Goal: Complete application form

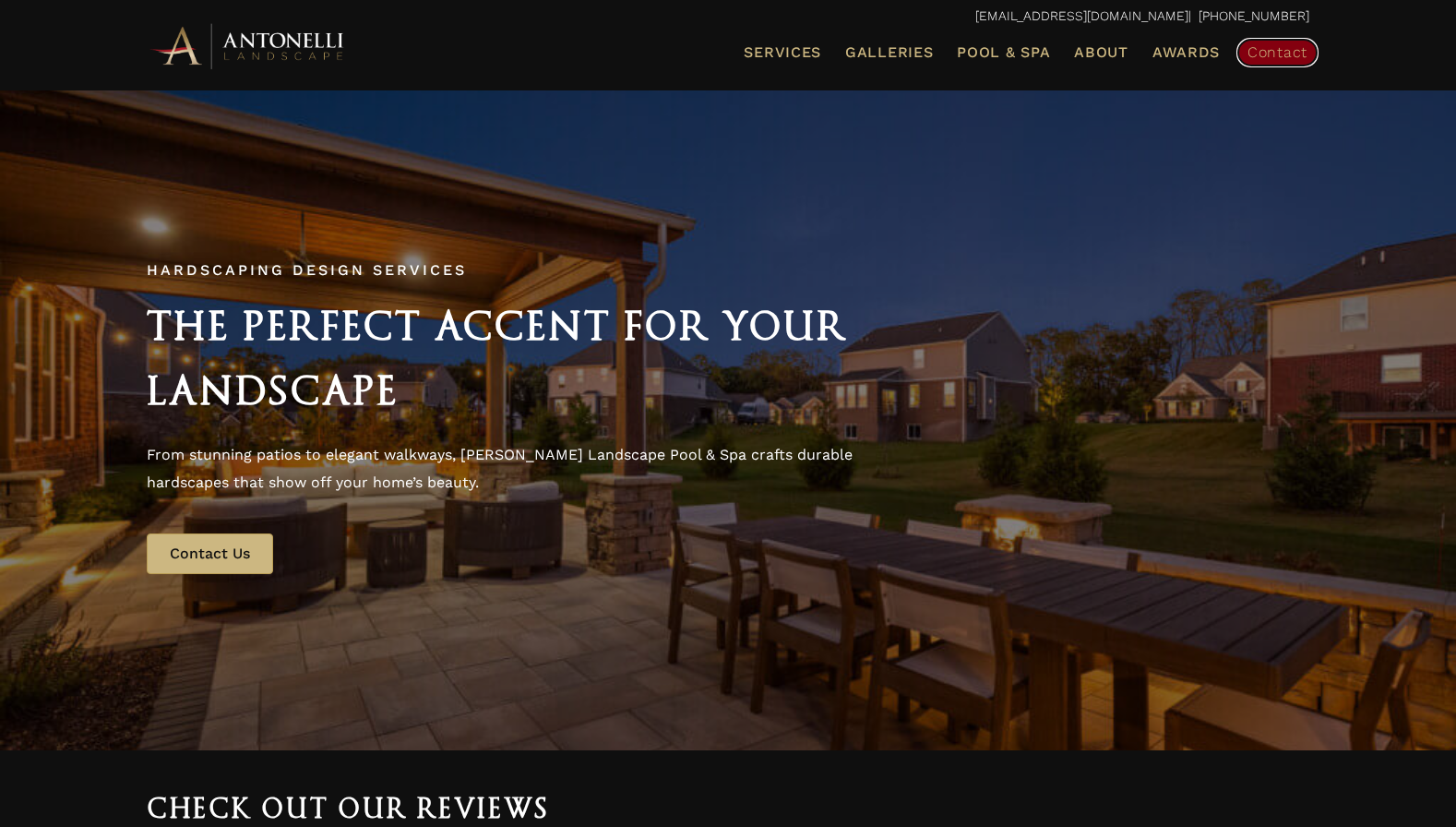
click at [1259, 53] on span "Contact" at bounding box center [1277, 52] width 60 height 18
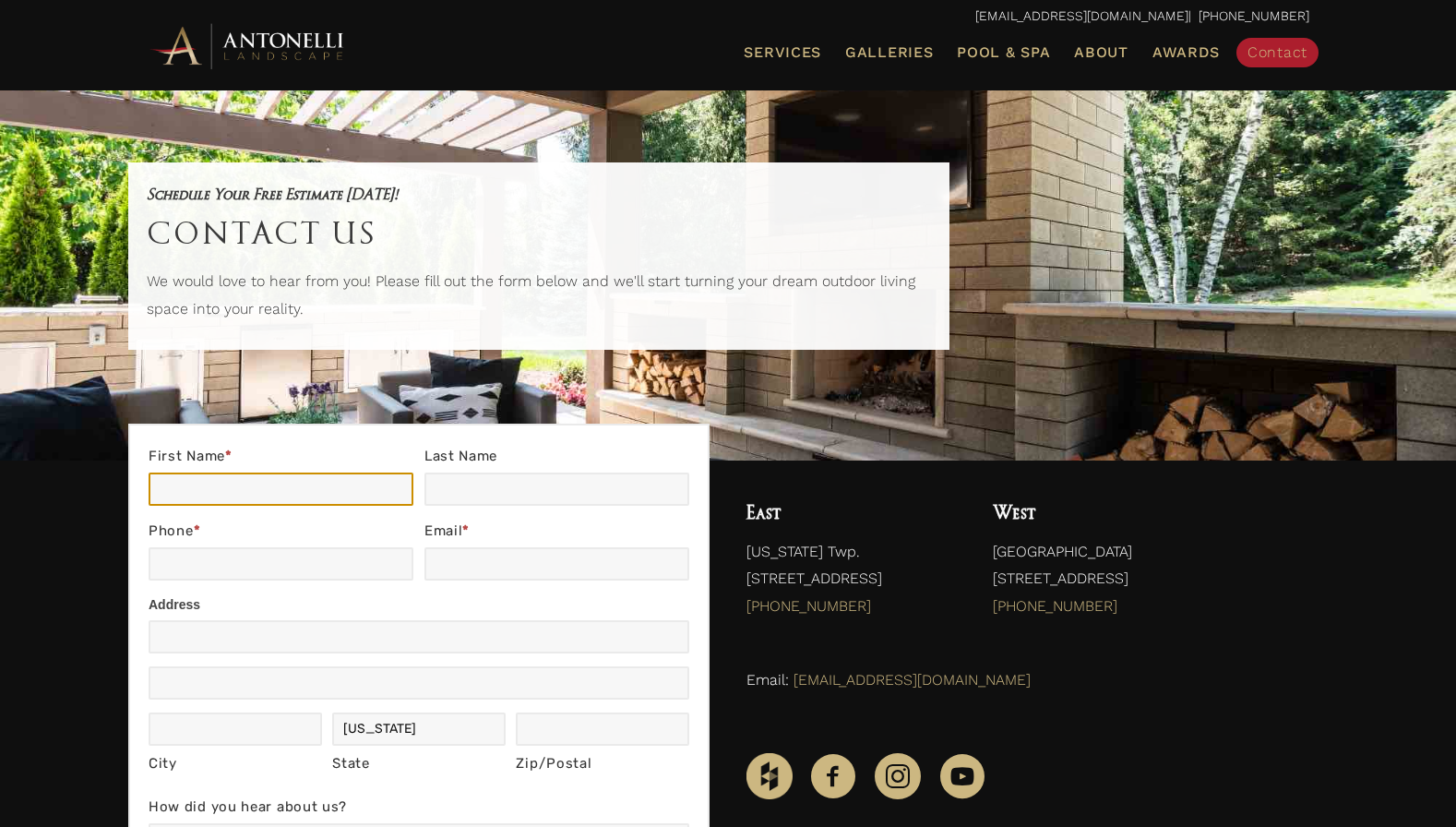
click at [226, 489] on input "First Name *" at bounding box center [281, 489] width 264 height 34
type input "Ron"
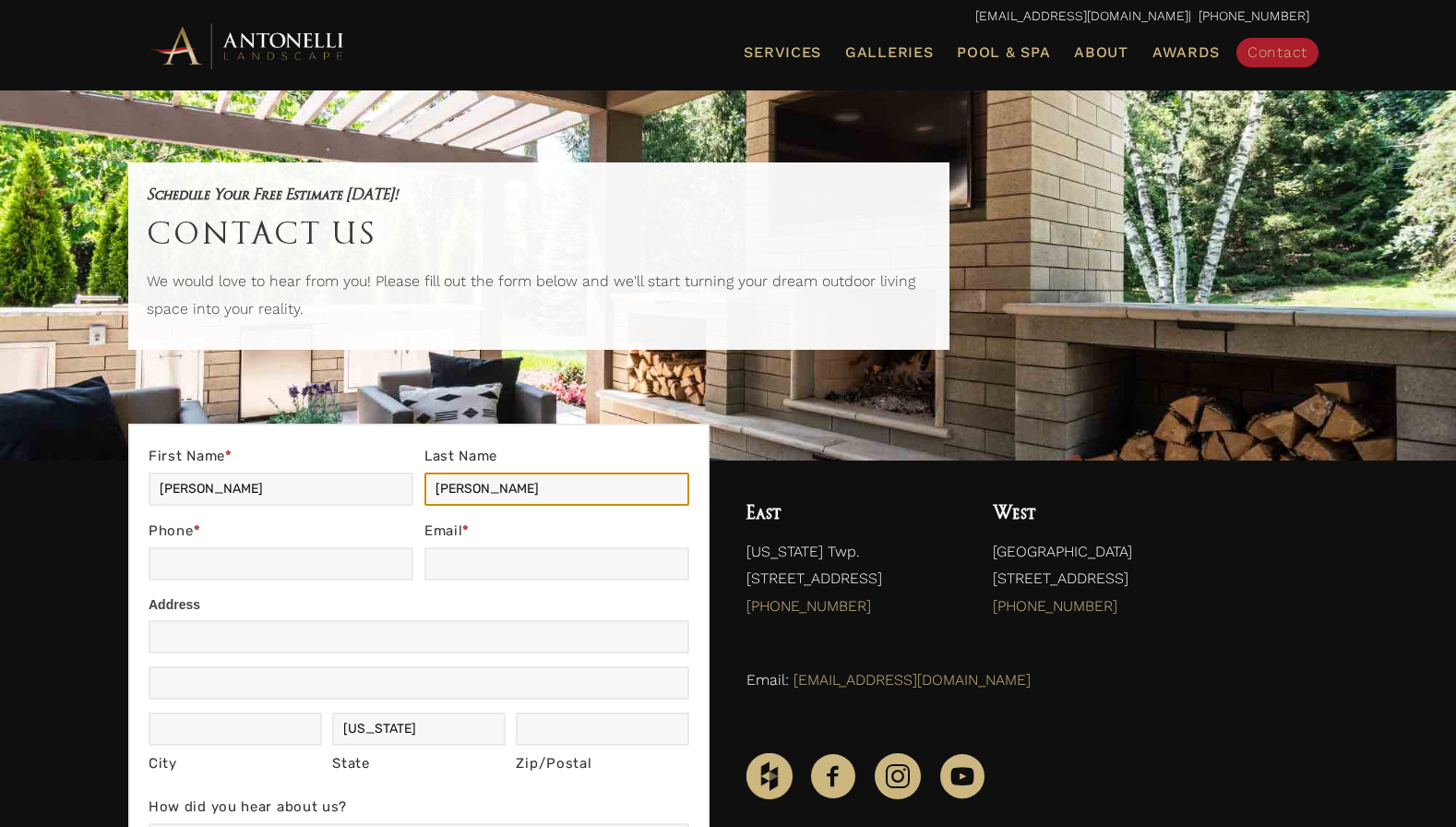
type input "Wells"
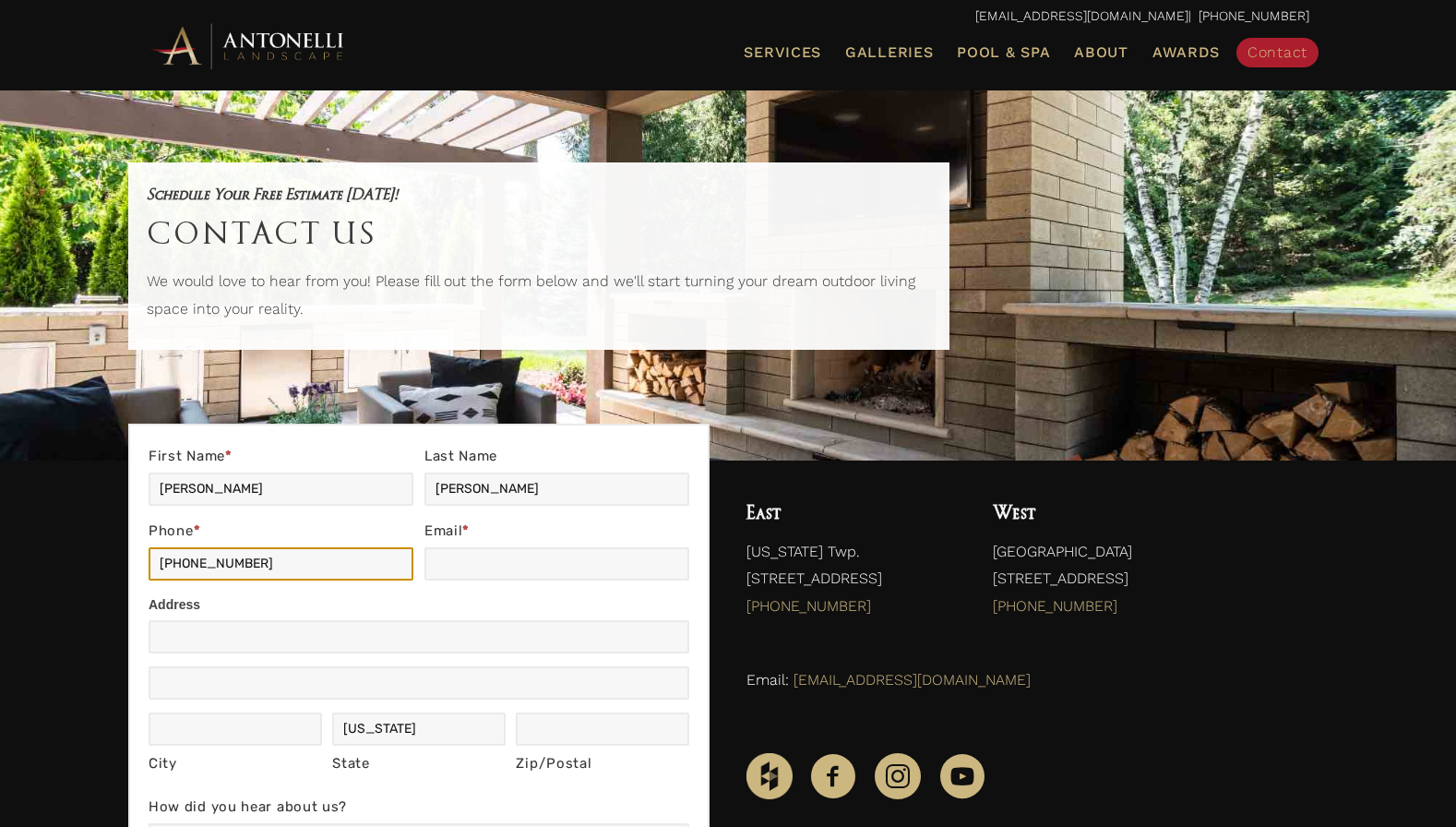
type input "248-709-9184"
click at [465, 558] on input "Email *" at bounding box center [557, 564] width 264 height 34
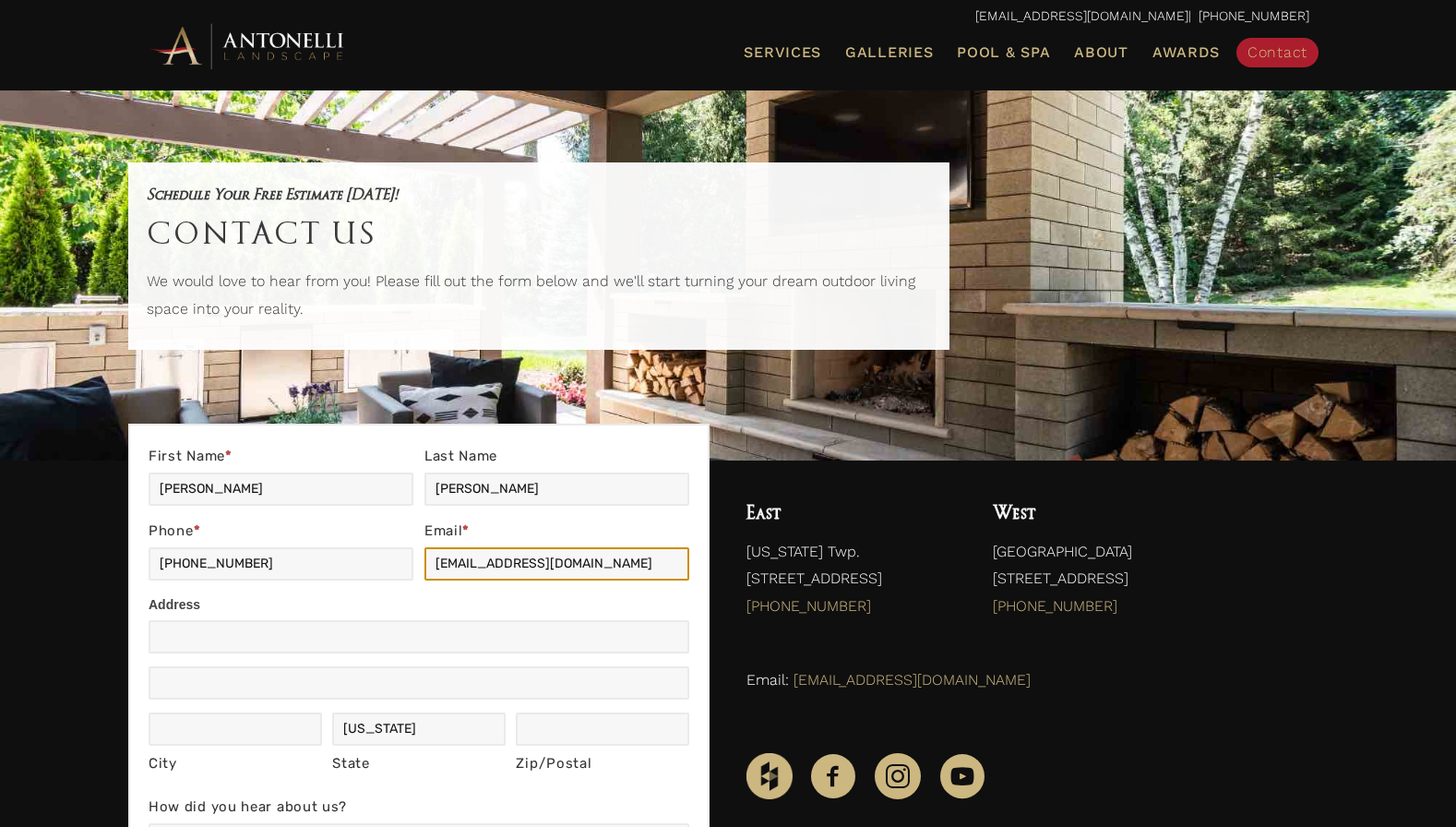
type input "ronwells9184@gmail.com"
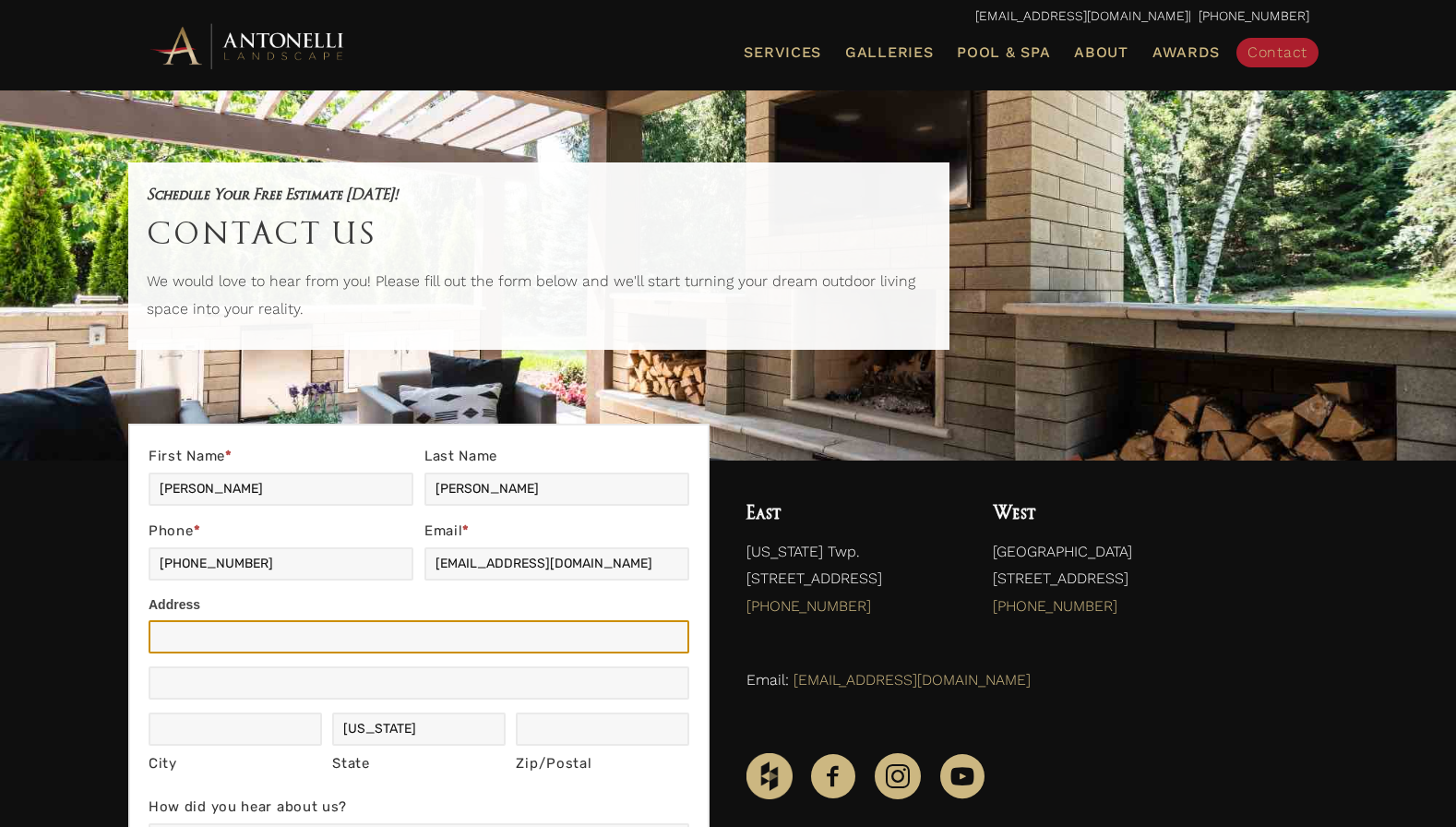
click at [218, 636] on input "Address" at bounding box center [419, 637] width 541 height 34
type input "1319 Smith Ave"
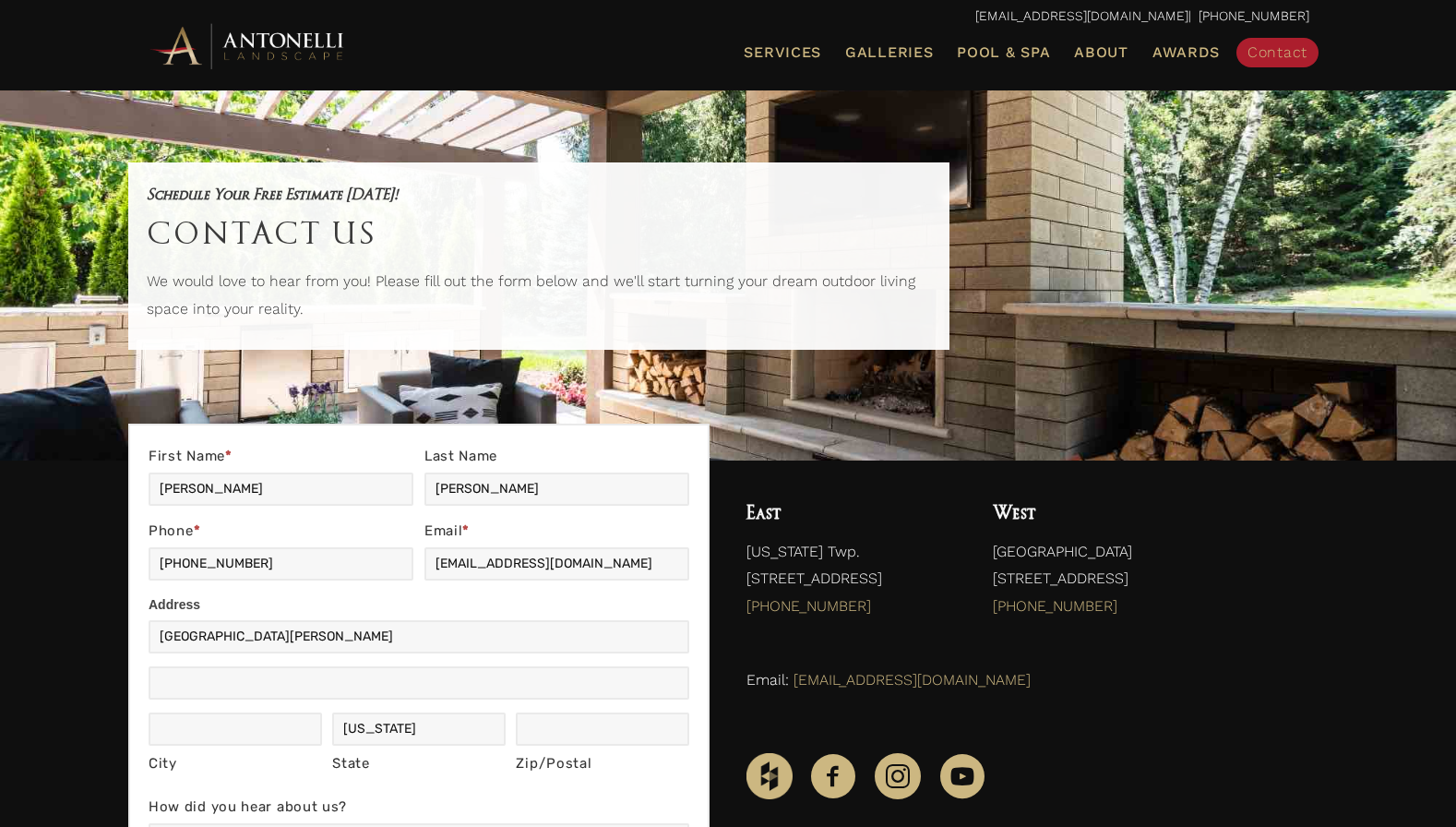
click at [164, 747] on div "City City" at bounding box center [236, 744] width 173 height 64
click at [173, 736] on input "City" at bounding box center [236, 729] width 173 height 34
type input "Birmingham"
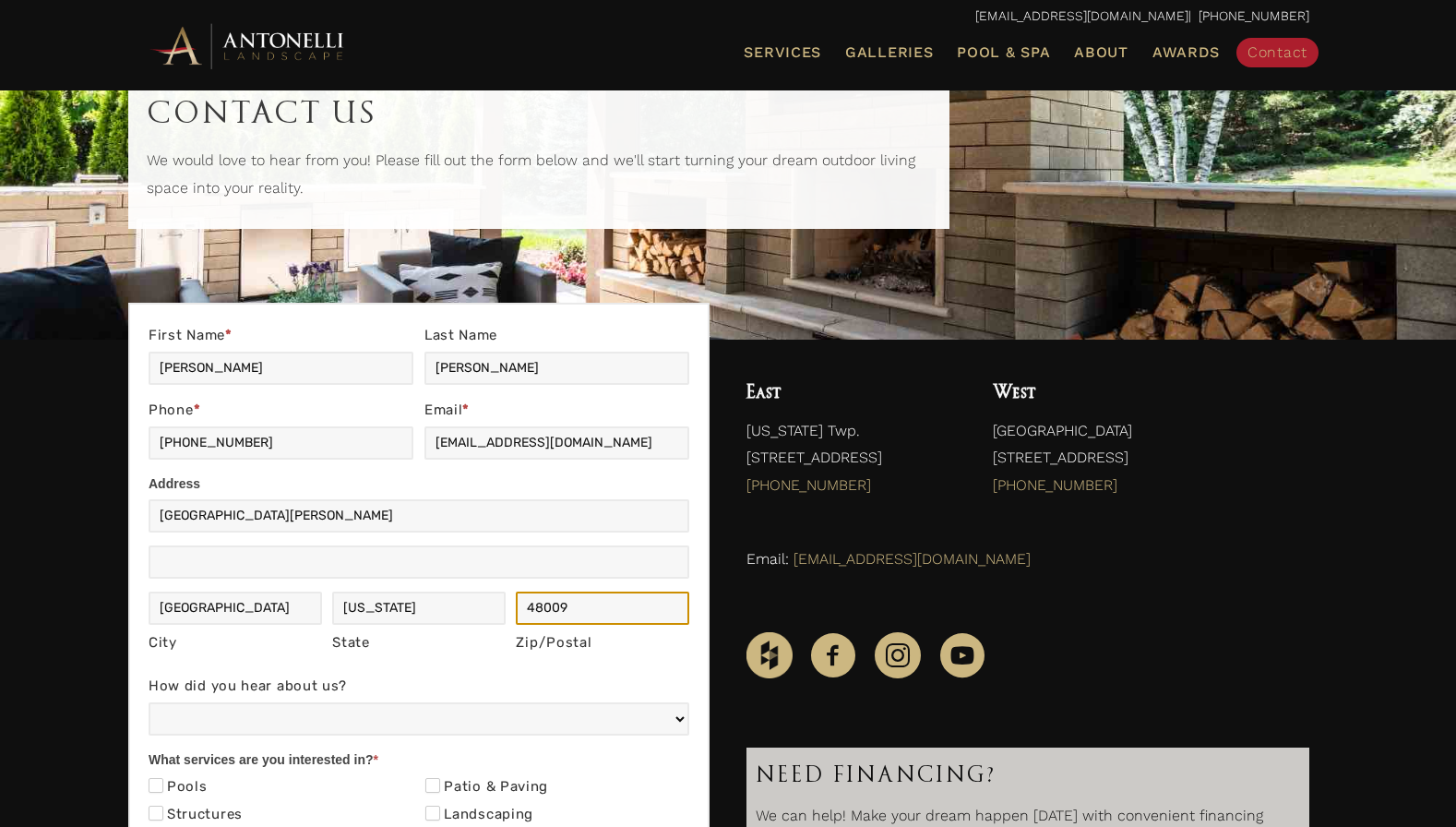
scroll to position [129, 0]
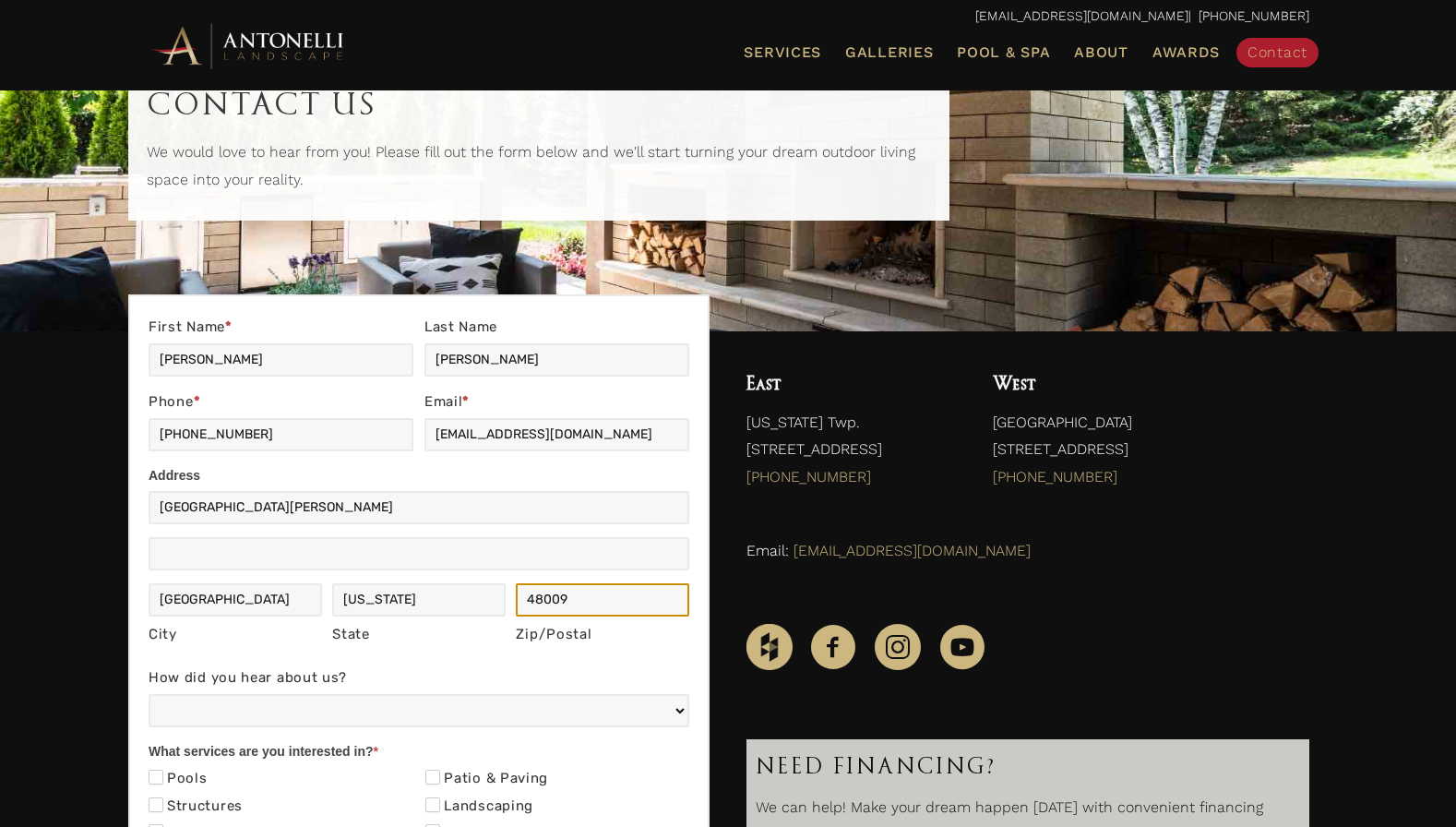
type input "48009"
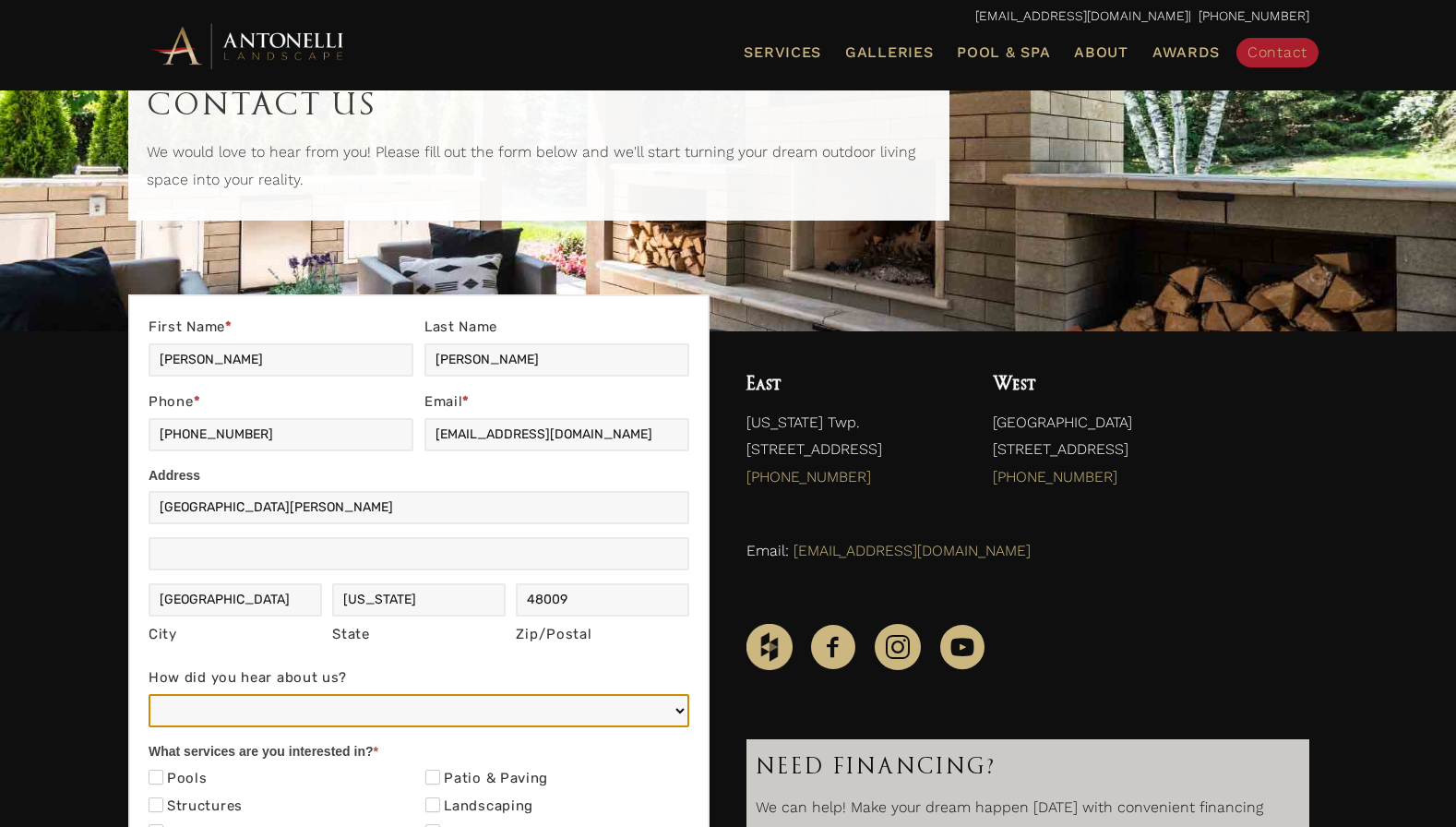
click at [187, 715] on select "Web/Google Search Social Media (e.g. Facebook, Instagram, LinkedIn) Referral (F…" at bounding box center [419, 711] width 541 height 34
select select "Referral (Friend, Colleague, or Client)"
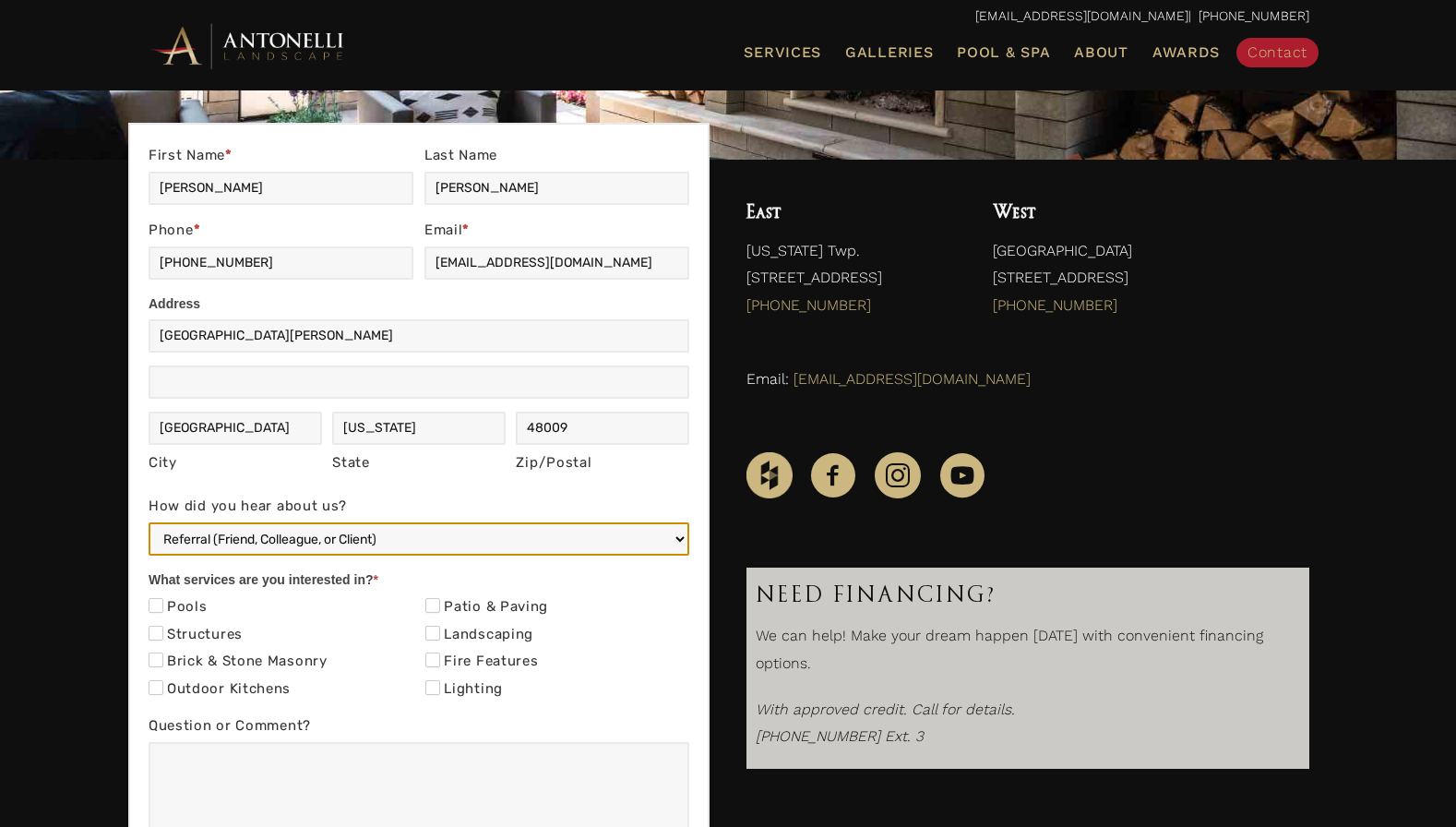
scroll to position [317, 0]
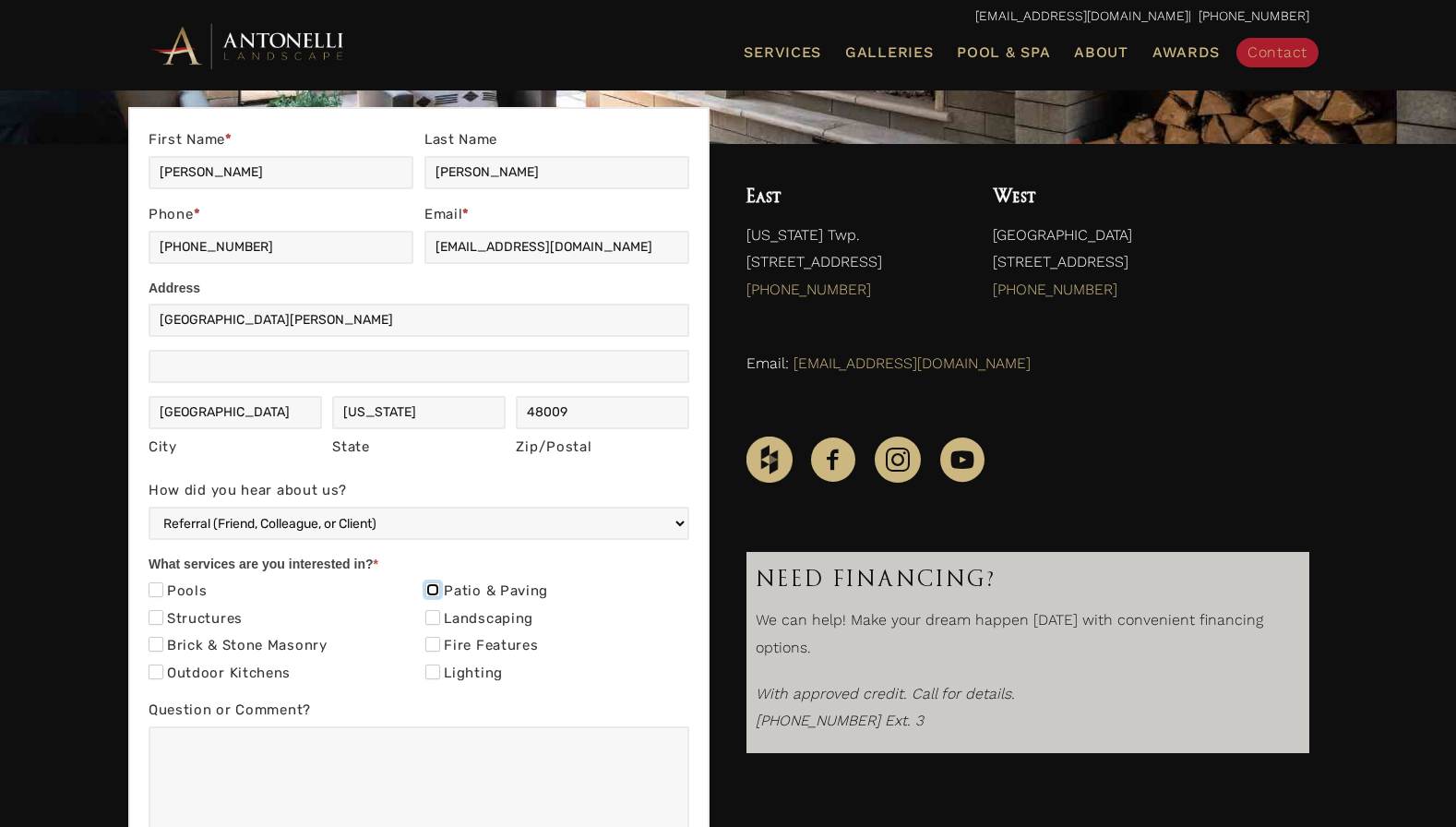
click at [435, 590] on input "Patio & Paving" at bounding box center [433, 590] width 15 height 15
checkbox input "true"
click at [231, 742] on textarea "Question or Comment?" at bounding box center [419, 791] width 541 height 129
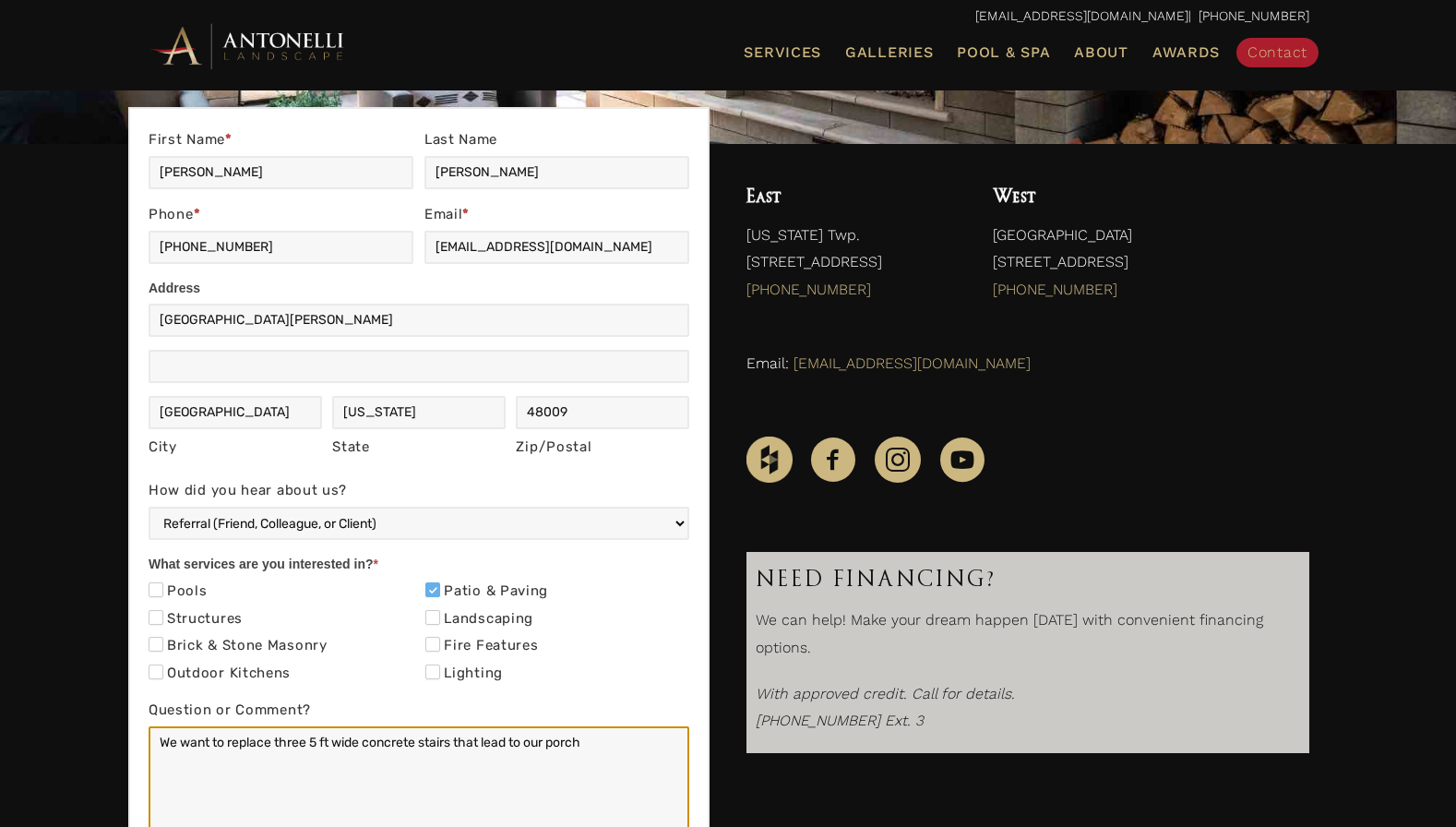
drag, startPoint x: 552, startPoint y: 741, endPoint x: 552, endPoint y: 826, distance: 85.0
click at [552, 788] on textarea "We want to replace three 5 ft wide concrete stairs that lead to our porch" at bounding box center [419, 791] width 541 height 129
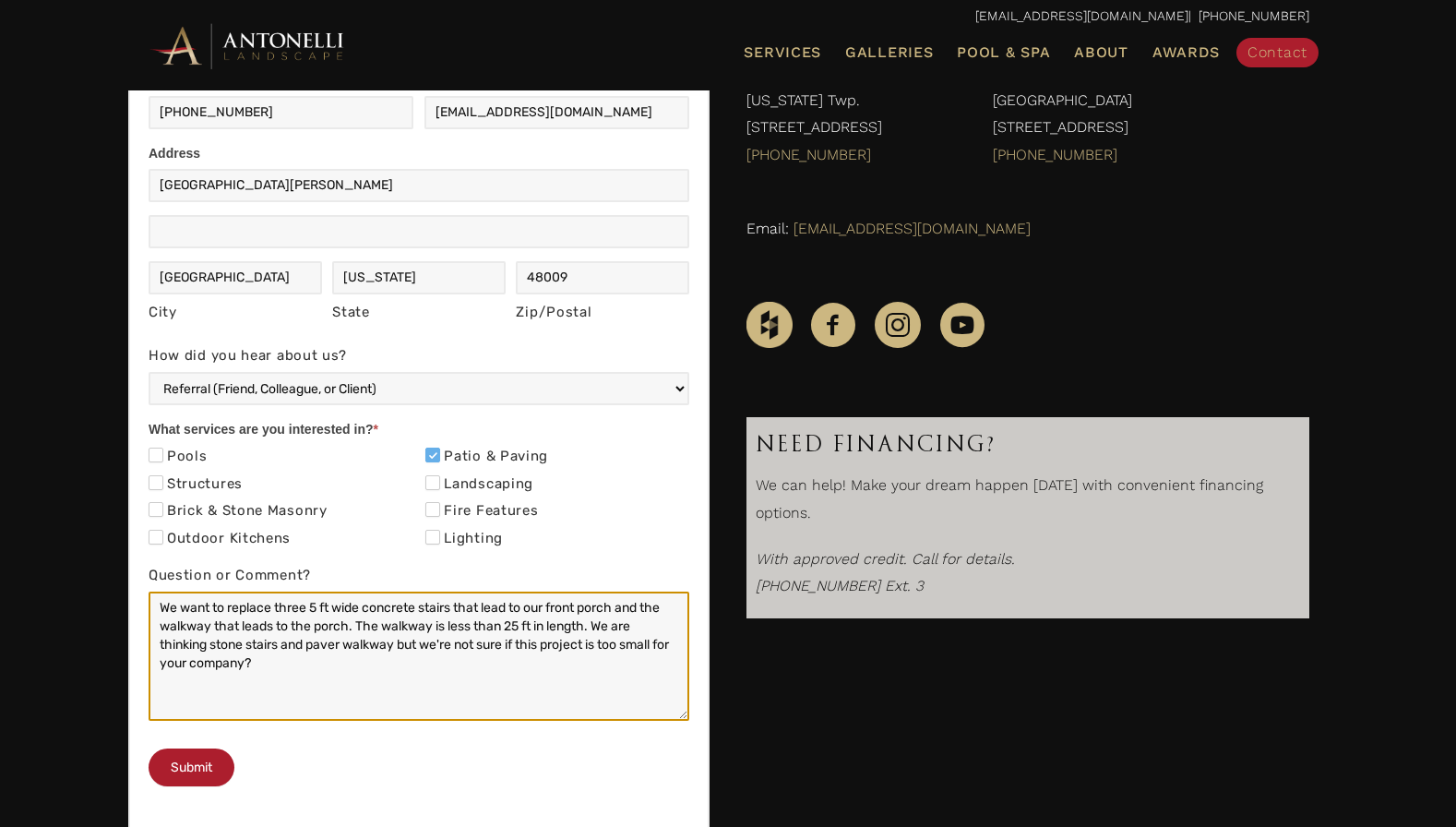
scroll to position [456, 0]
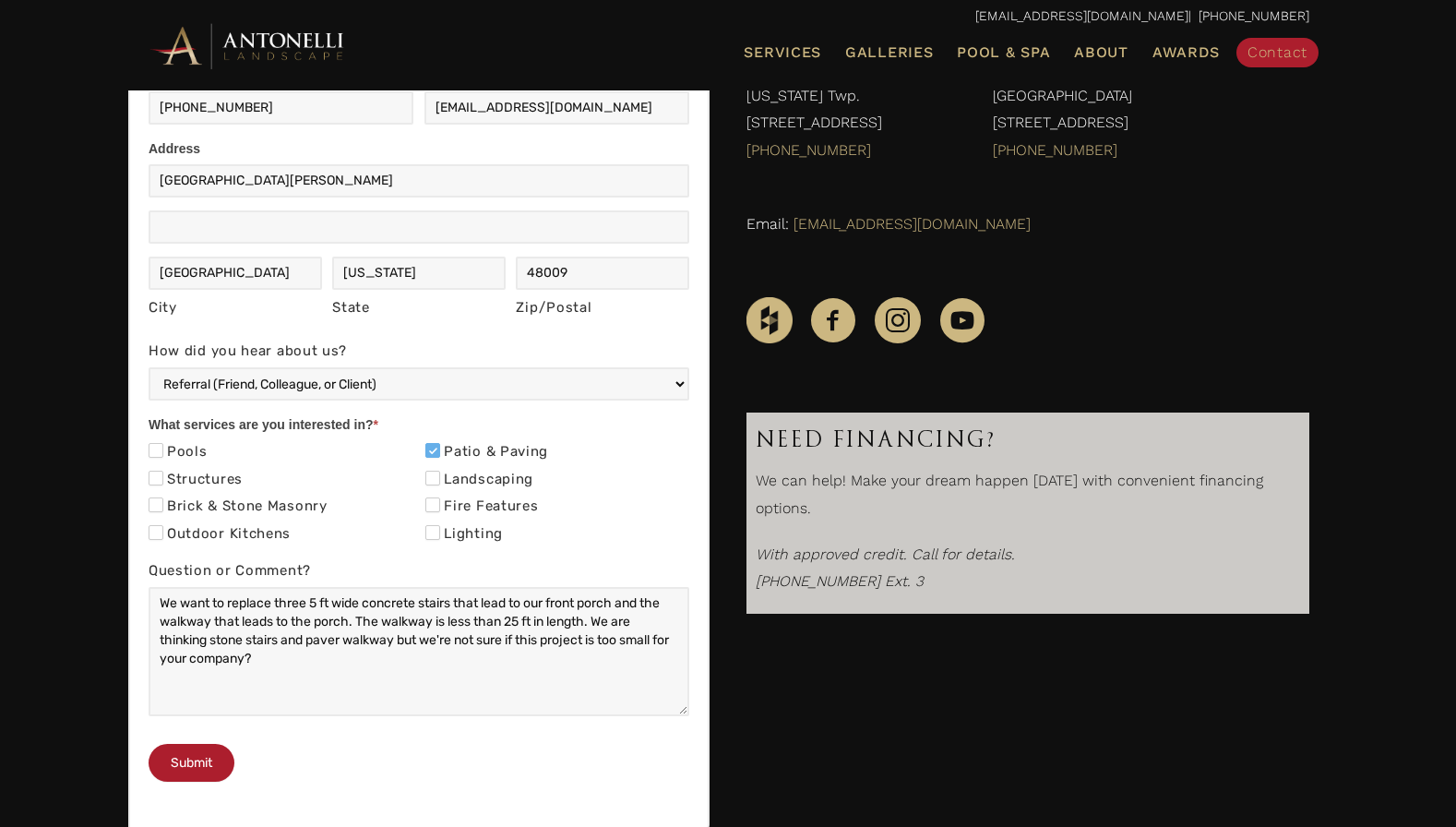
click at [662, 725] on div at bounding box center [419, 725] width 541 height 0
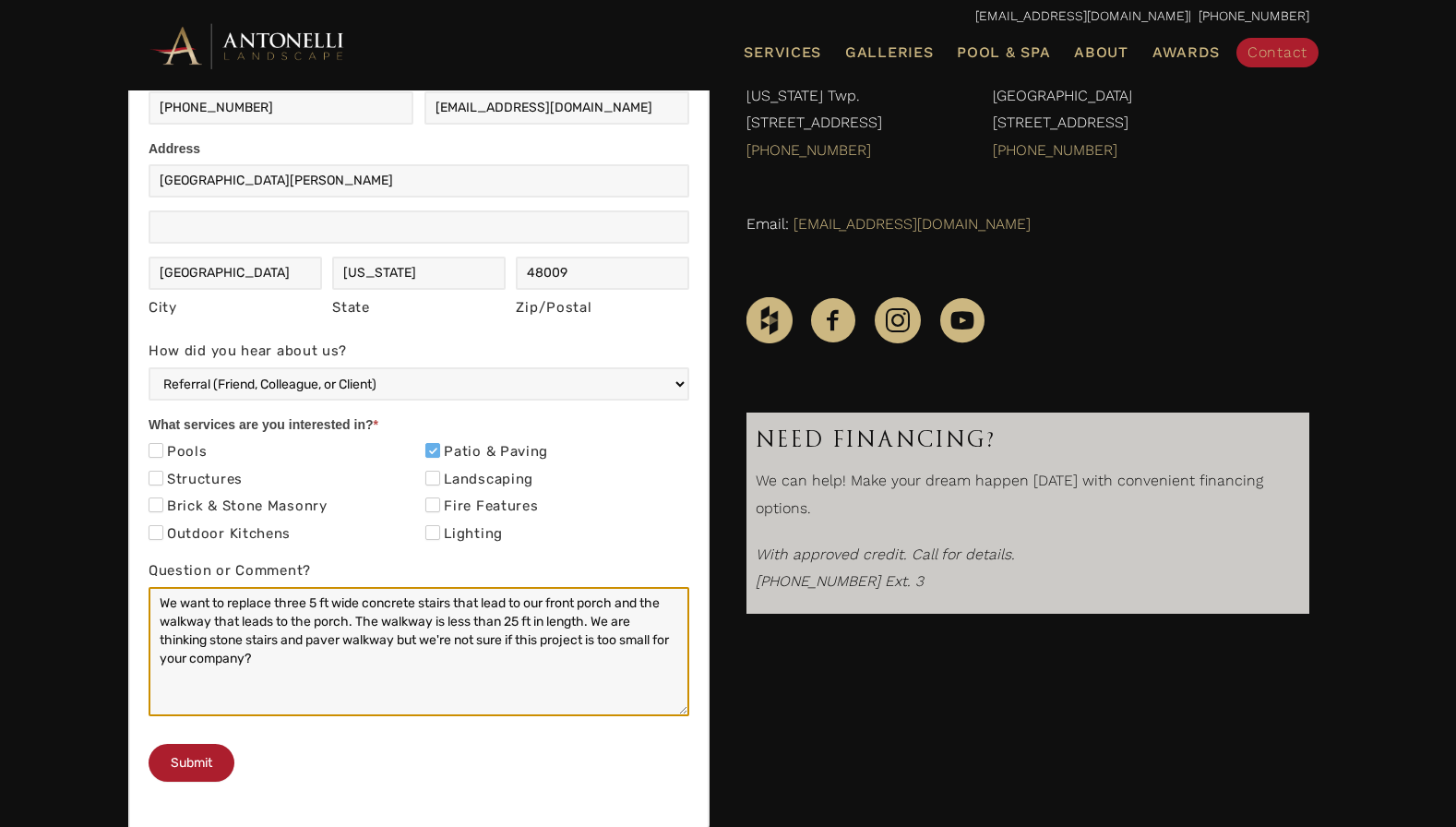
click at [159, 623] on textarea "We want to replace three 5 ft wide concrete stairs that lead to our front porch…" at bounding box center [419, 651] width 541 height 129
click at [396, 637] on textarea "We want to replace three 5 ft wide concrete stairs that lead to our front porch…" at bounding box center [419, 651] width 541 height 129
click at [263, 674] on textarea "We want to replace three 5 ft wide concrete stairs that lead to our front porch…" at bounding box center [419, 651] width 541 height 129
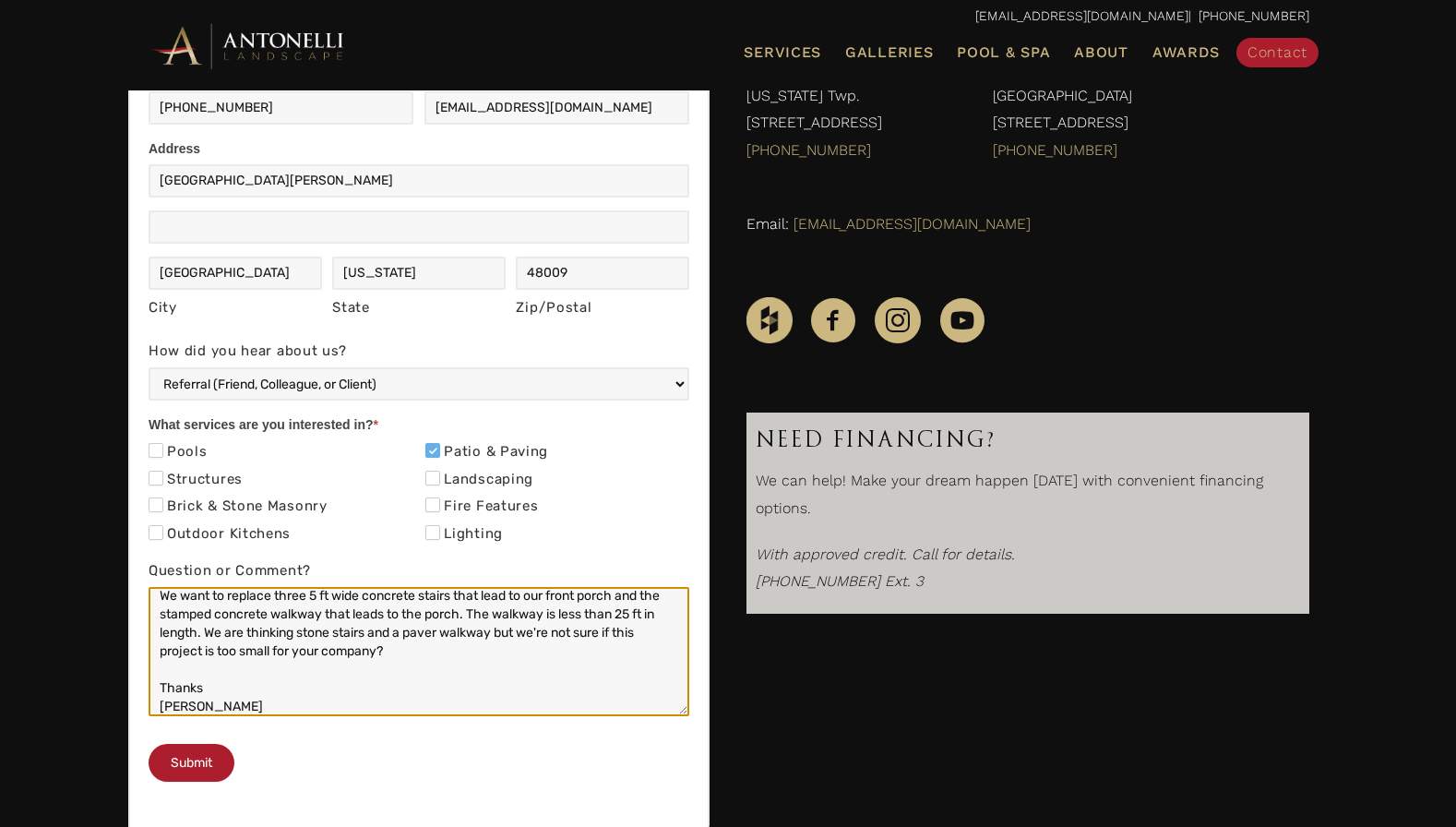
click at [226, 679] on textarea "We want to replace three 5 ft wide concrete stairs that lead to our front porch…" at bounding box center [419, 651] width 541 height 129
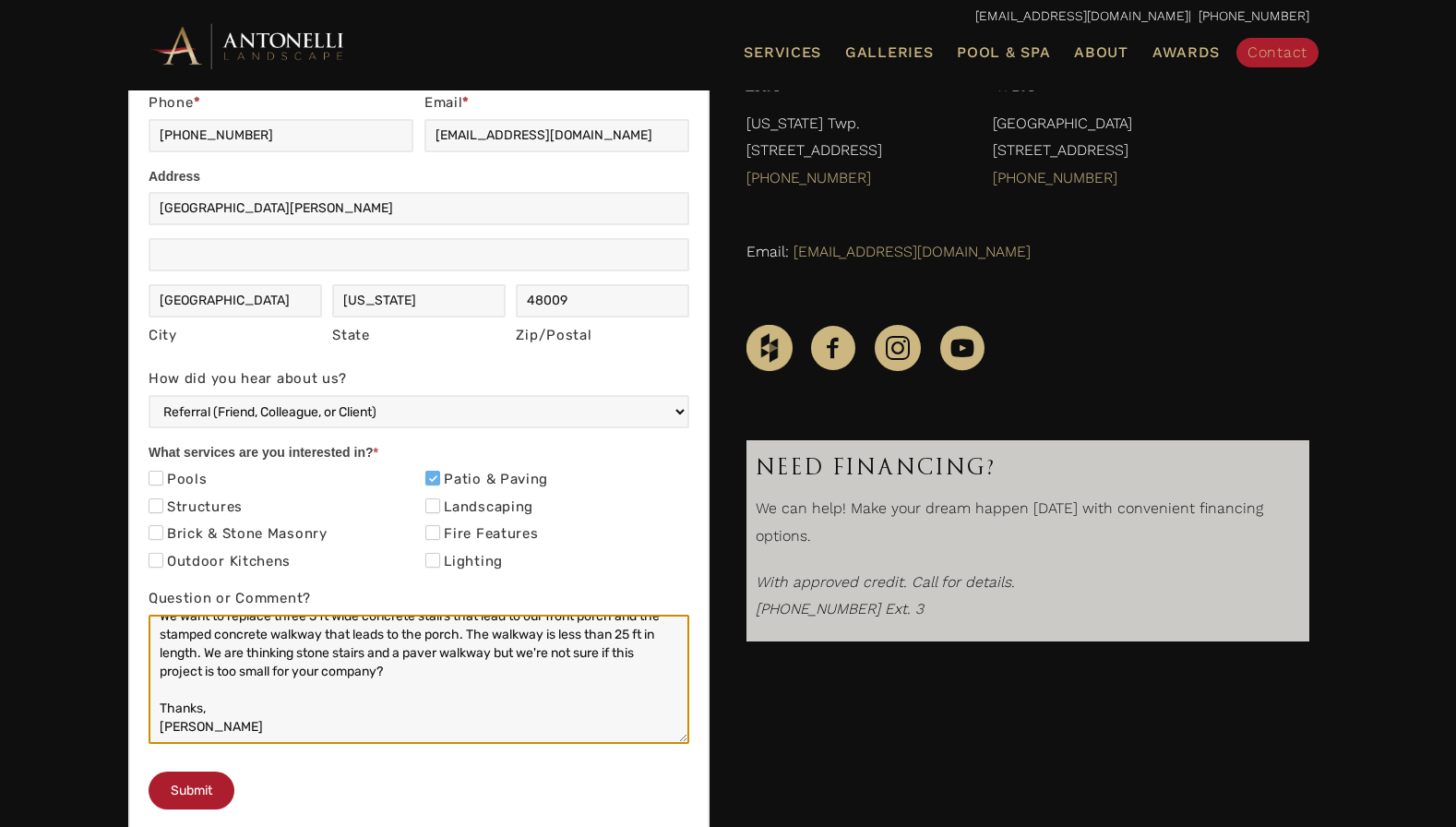
scroll to position [0, 0]
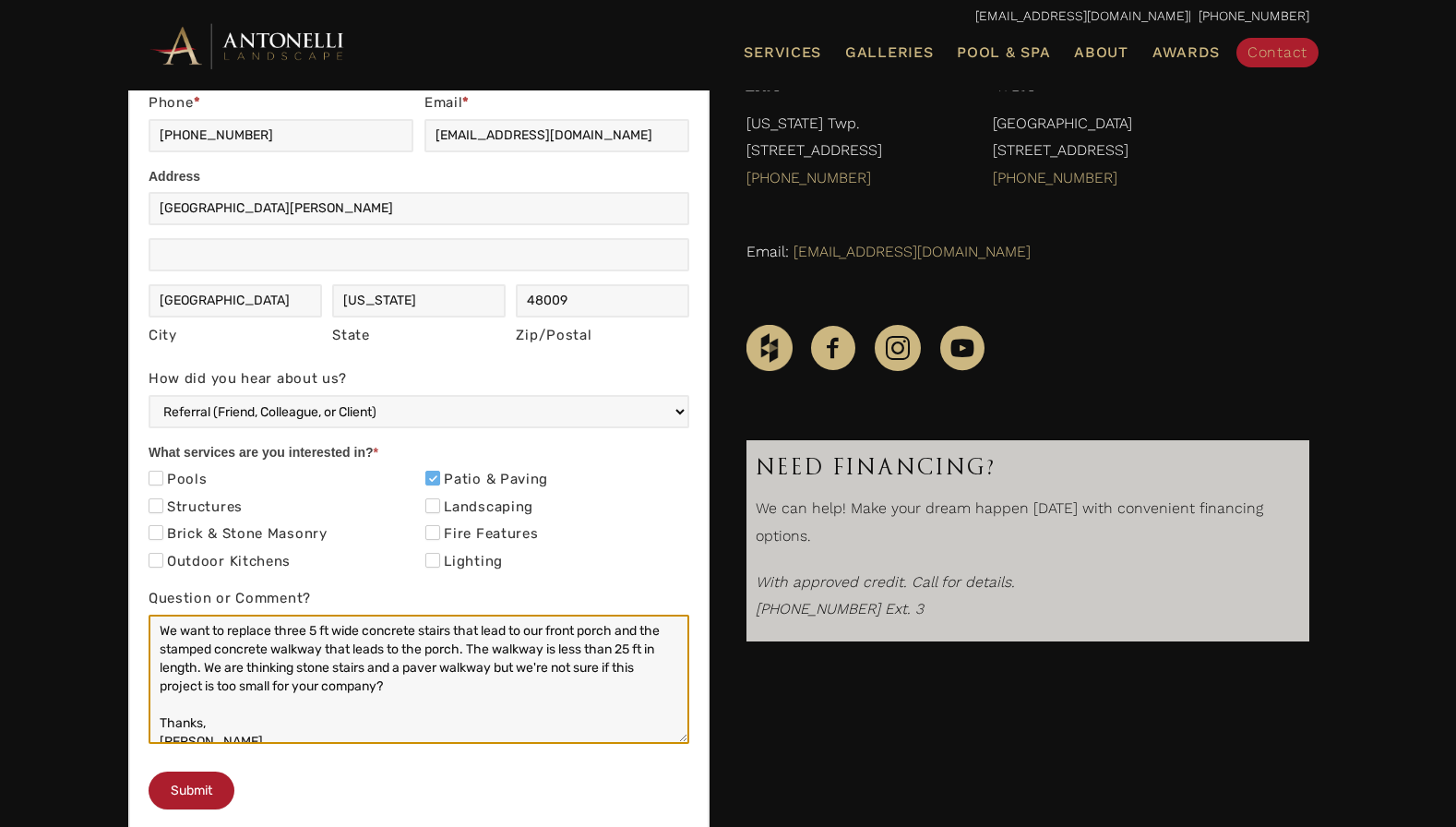
drag, startPoint x: 428, startPoint y: 650, endPoint x: 463, endPoint y: 649, distance: 35.0
click at [463, 649] on textarea "We want to replace three 5 ft wide concrete stairs that lead to our front porch…" at bounding box center [419, 679] width 541 height 129
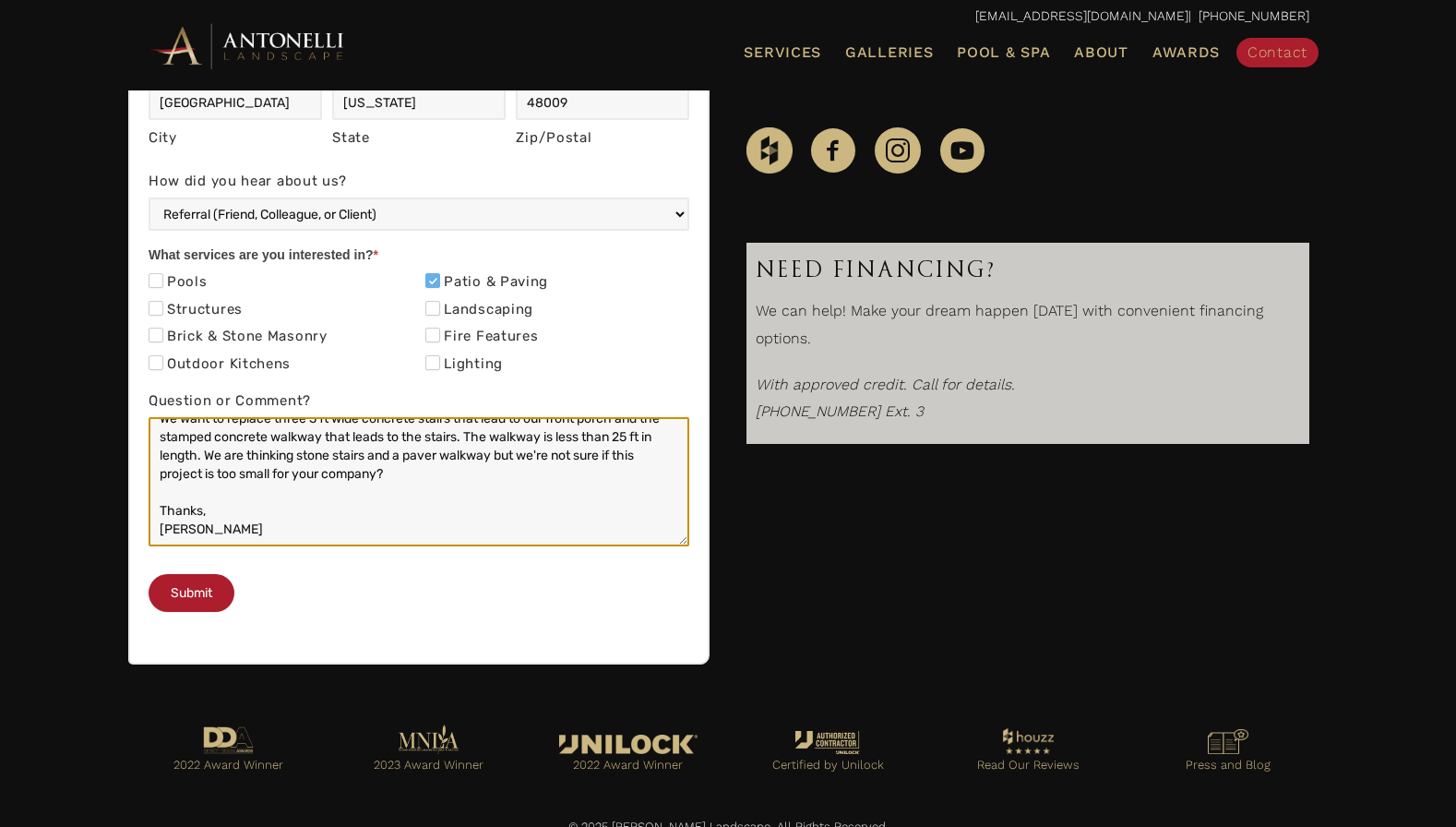
scroll to position [630, 0]
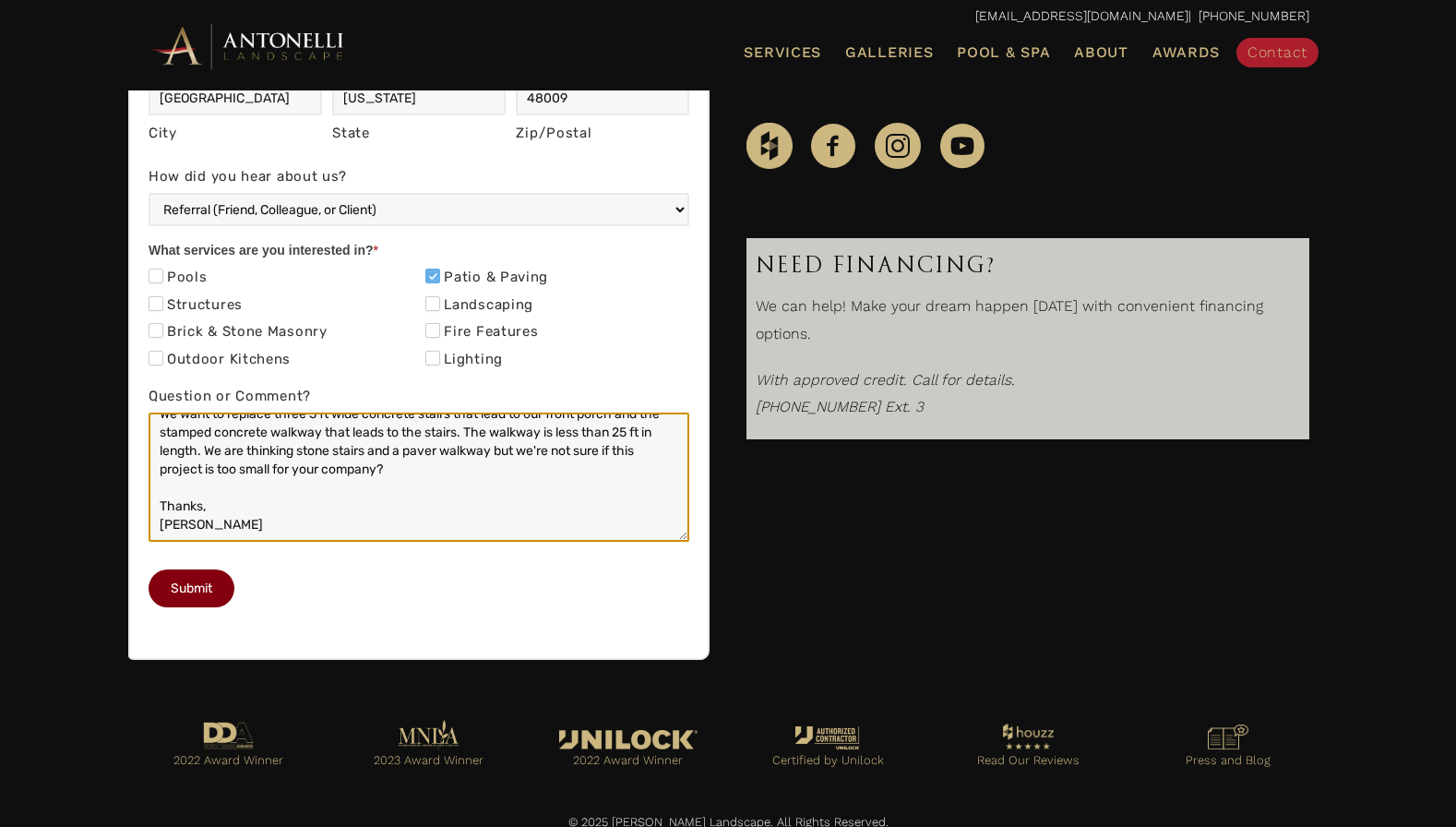
type textarea "We want to replace three 5 ft wide concrete stairs that lead to our front porch…"
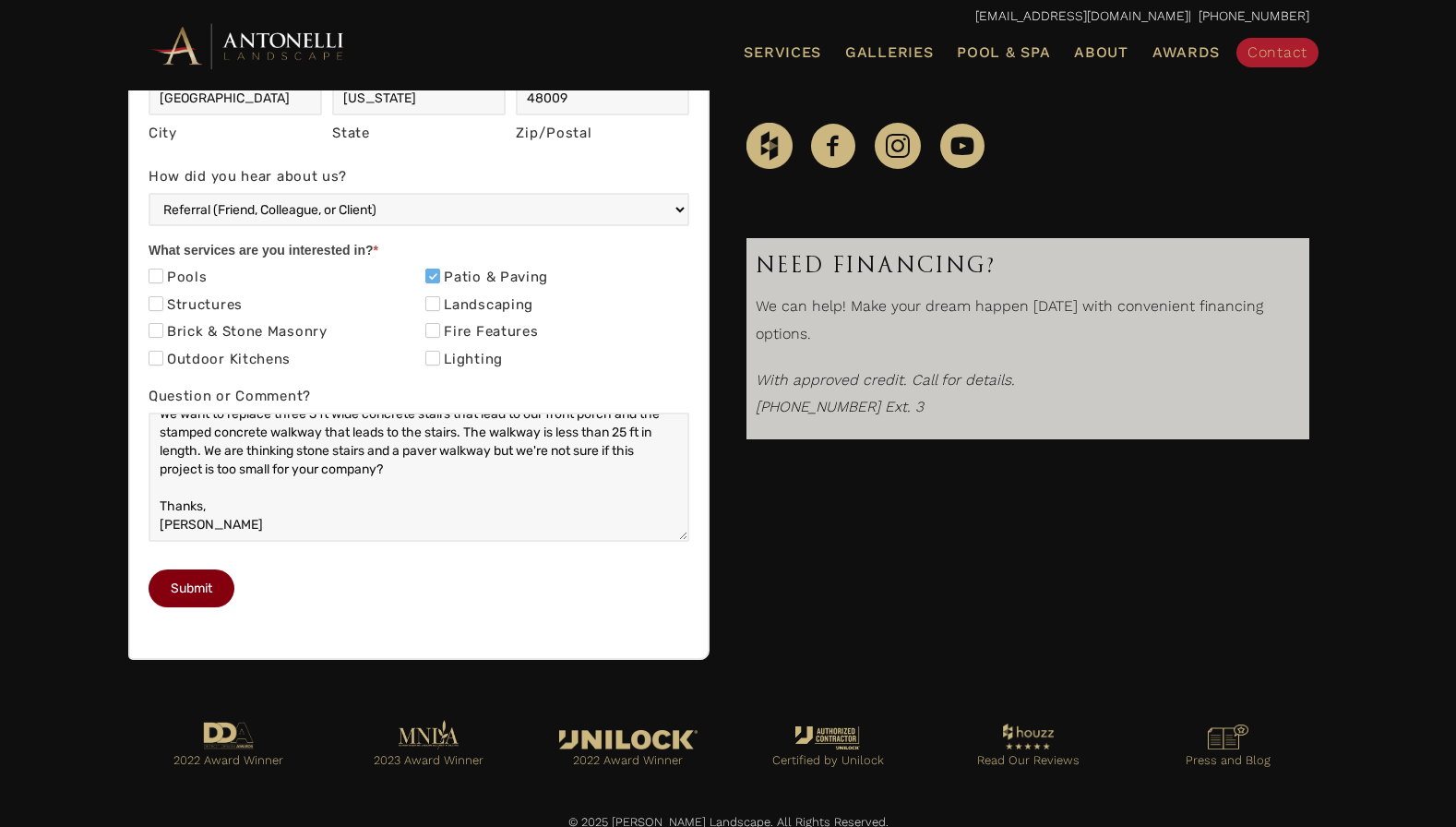
click at [195, 607] on button "Submit" at bounding box center [192, 588] width 86 height 38
